Goal: Transaction & Acquisition: Download file/media

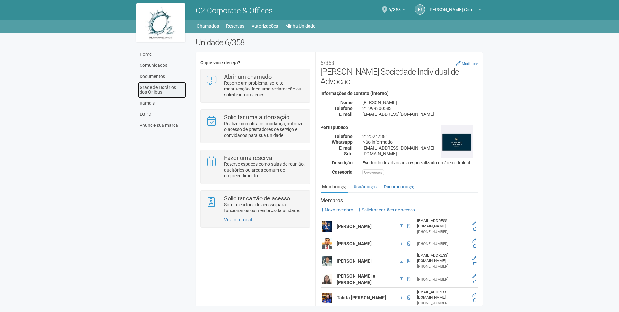
click at [164, 88] on link "Grade de Horários dos Ônibus" at bounding box center [162, 90] width 48 height 16
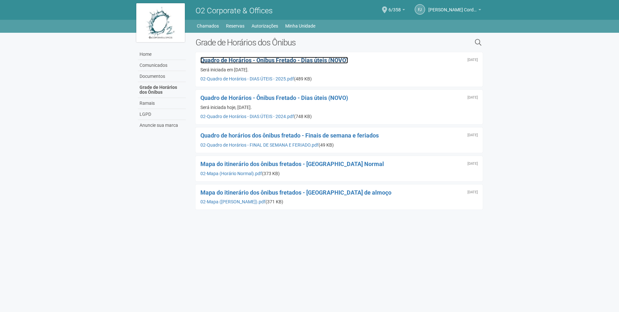
click at [259, 59] on span "Quadro de Horários - Ônibus Fretado - Dias úteis (NOVO)" at bounding box center [275, 60] width 148 height 7
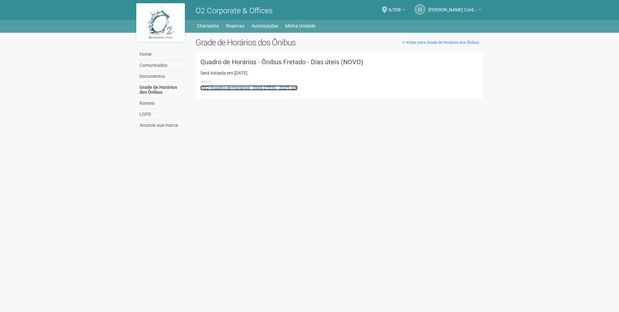
click at [247, 87] on link "02-Quadro de Horários - DIAS ÚTEIS - 2025.pdf" at bounding box center [249, 87] width 97 height 5
